Goal: Navigation & Orientation: Understand site structure

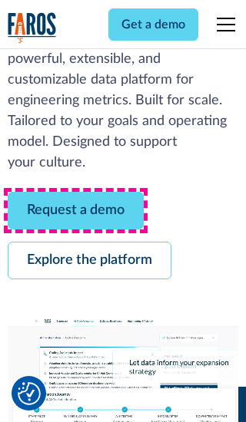
click at [75, 210] on link "Request a demo" at bounding box center [76, 211] width 136 height 38
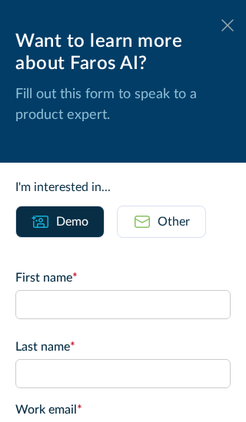
click at [227, 25] on icon at bounding box center [227, 25] width 12 height 12
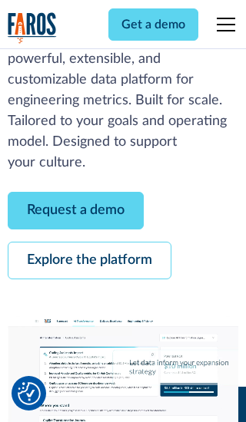
scroll to position [282, 0]
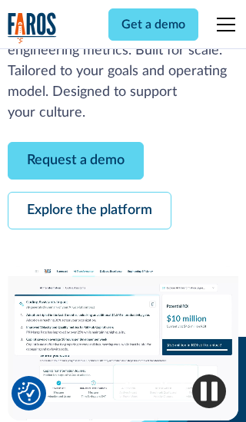
click at [89, 210] on link "Explore the platform" at bounding box center [90, 211] width 164 height 38
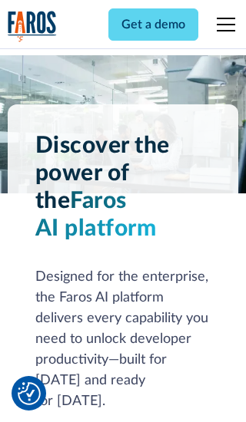
scroll to position [11543, 0]
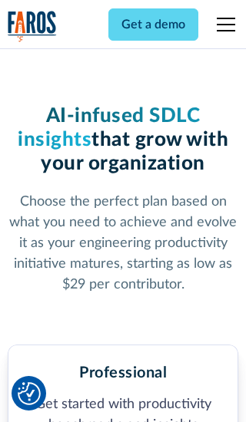
scroll to position [2386, 0]
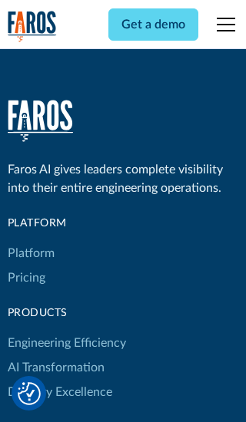
click at [30, 241] on link "Platform" at bounding box center [31, 253] width 47 height 25
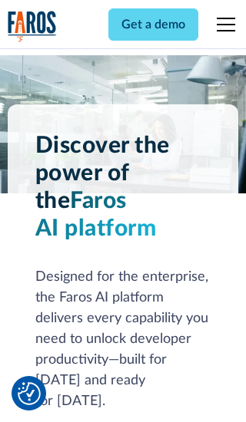
scroll to position [12036, 0]
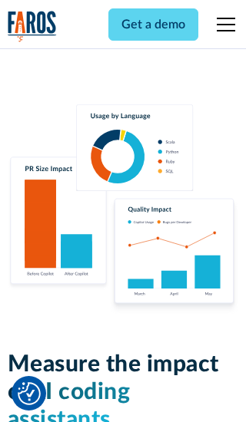
scroll to position [9501, 0]
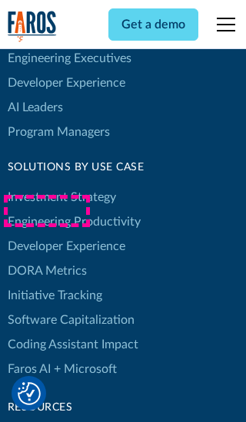
click at [46, 259] on link "DORA Metrics" at bounding box center [47, 271] width 79 height 25
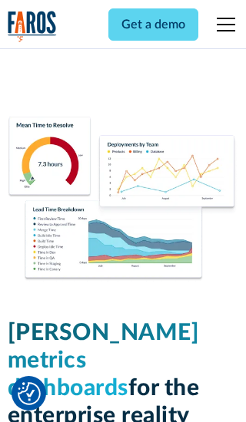
scroll to position [6731, 0]
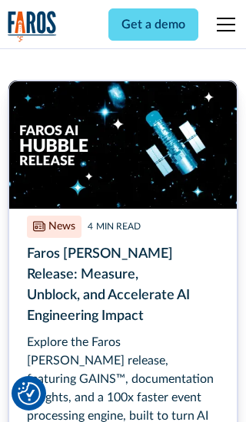
scroll to position [6880, 0]
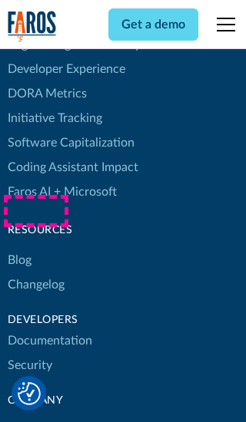
click at [35, 273] on link "Changelog" at bounding box center [36, 285] width 57 height 25
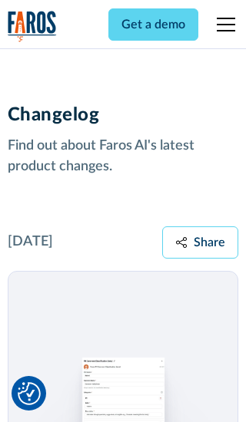
scroll to position [18558, 0]
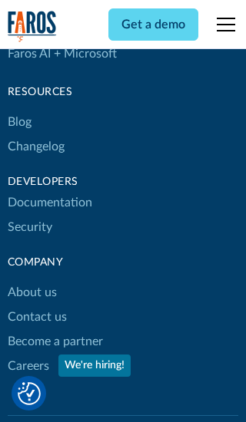
click at [31, 280] on link "About us" at bounding box center [32, 292] width 49 height 25
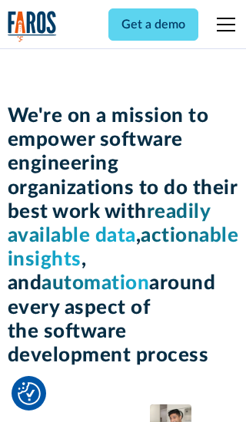
scroll to position [5303, 0]
